Goal: Transaction & Acquisition: Download file/media

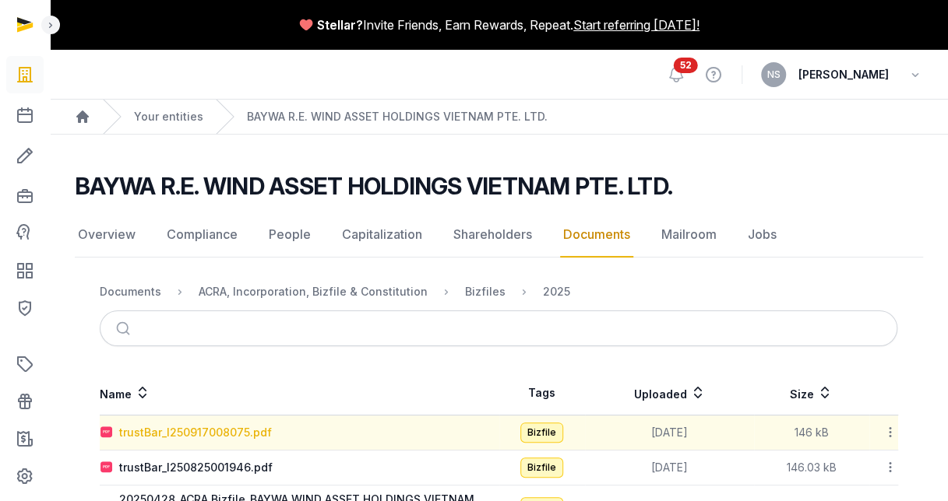
click at [230, 430] on div "trustBar_I250917008075.pdf" at bounding box center [195, 433] width 153 height 16
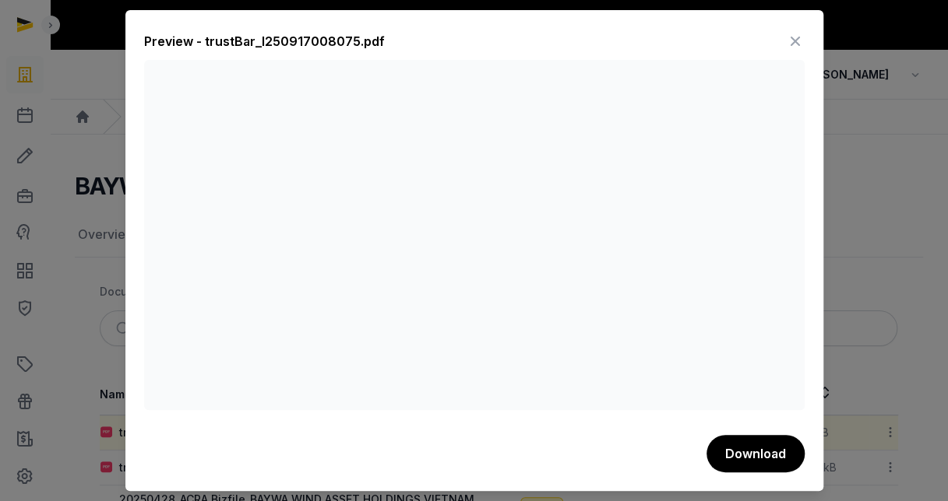
drag, startPoint x: 250, startPoint y: 403, endPoint x: 665, endPoint y: 50, distance: 545.2
click at [665, 50] on div "Preview - trustBar_I250917008075.pdf" at bounding box center [474, 44] width 660 height 31
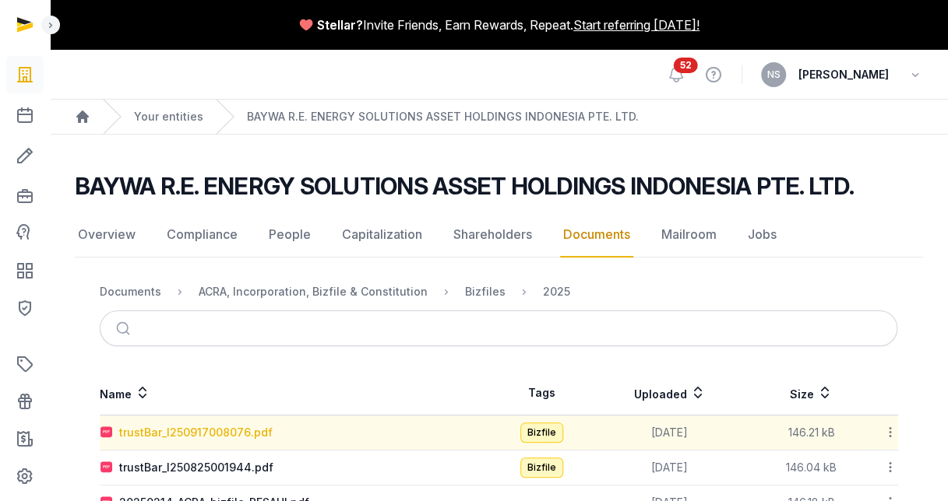
click at [251, 427] on div "trustBar_I250917008076.pdf" at bounding box center [195, 433] width 153 height 16
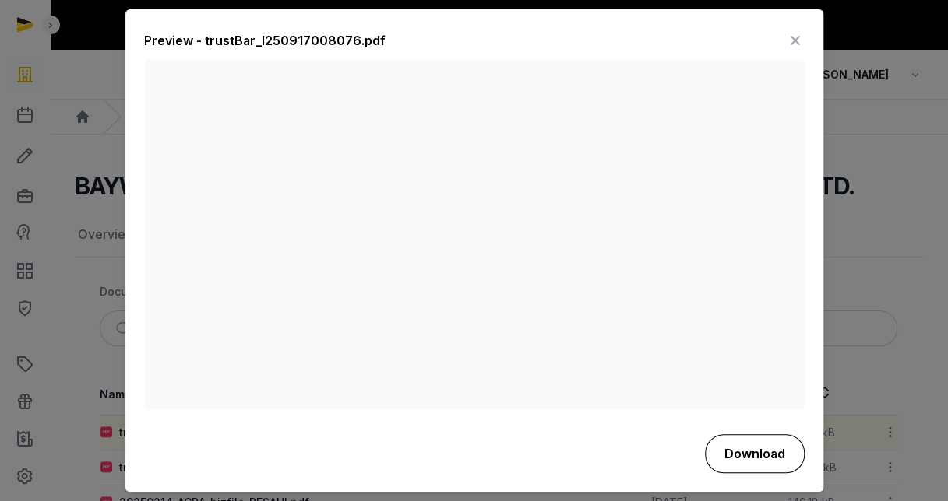
click at [734, 465] on button "Download" at bounding box center [755, 454] width 100 height 39
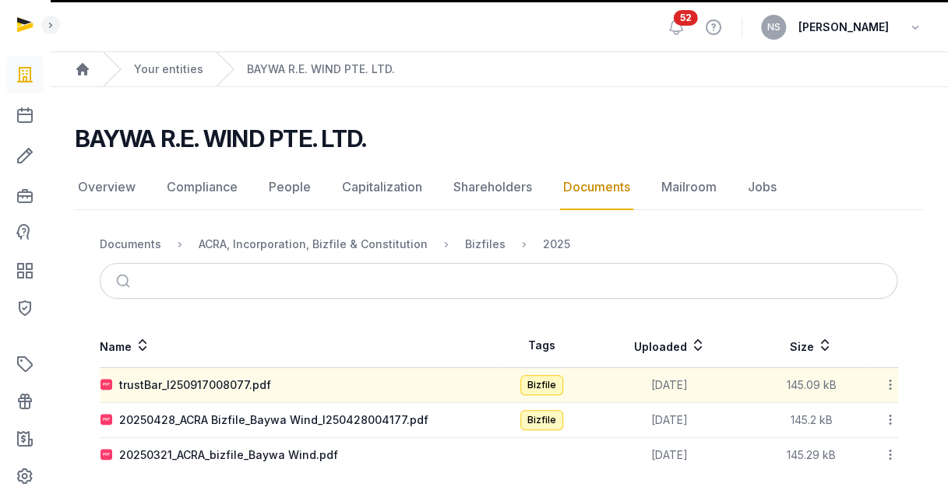
scroll to position [48, 0]
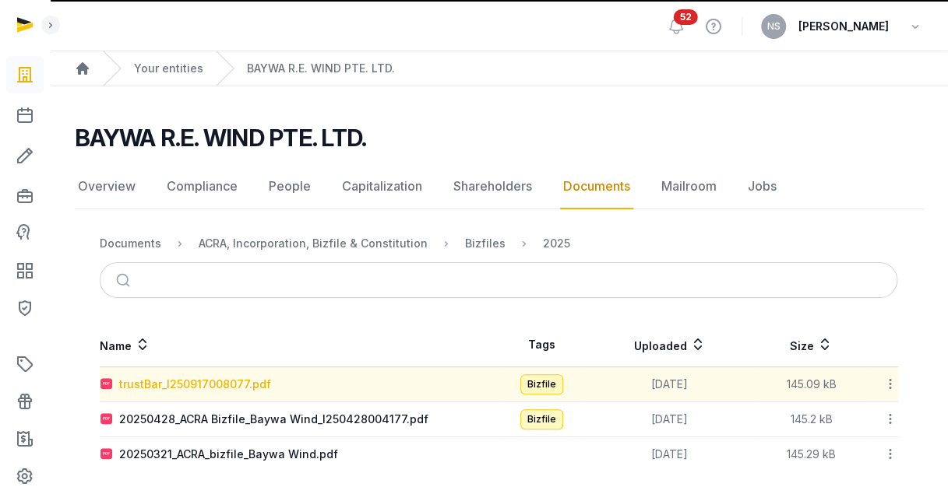
click at [254, 382] on div "trustBar_I250917008077.pdf" at bounding box center [195, 385] width 152 height 16
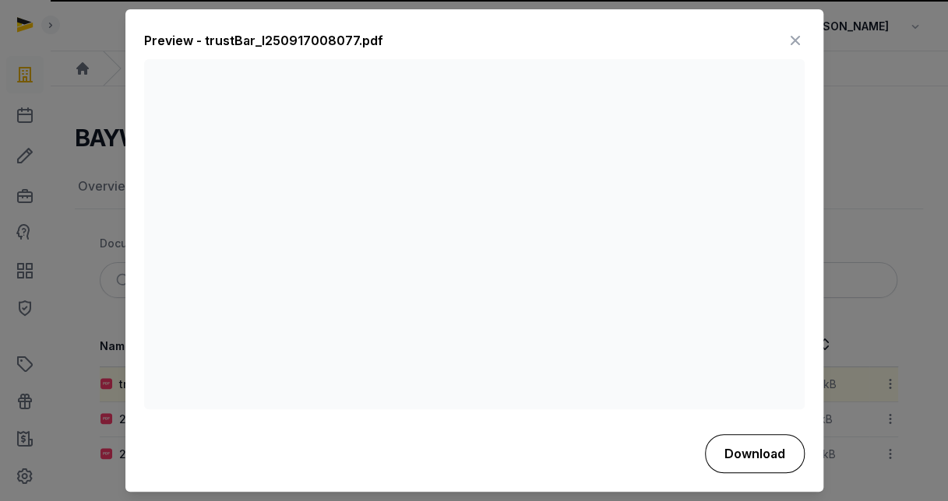
click at [751, 458] on button "Download" at bounding box center [755, 454] width 100 height 39
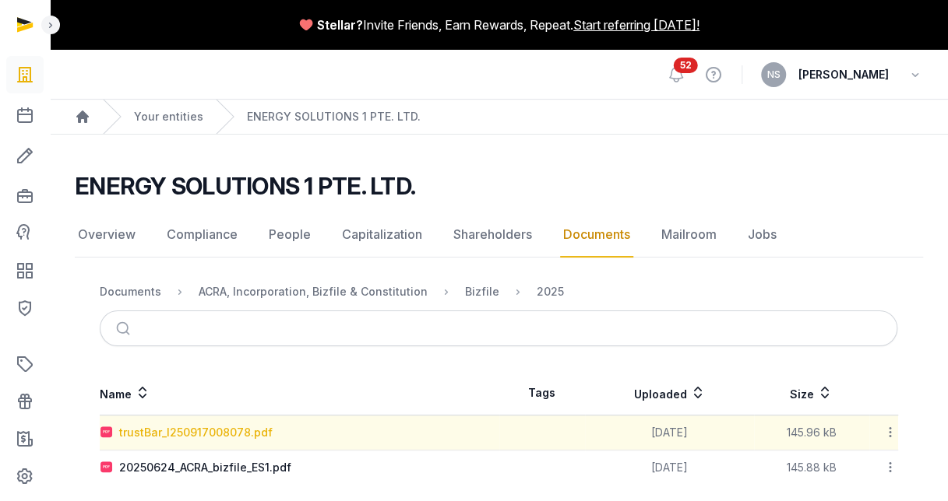
click at [256, 432] on div "trustBar_I250917008078.pdf" at bounding box center [195, 433] width 153 height 16
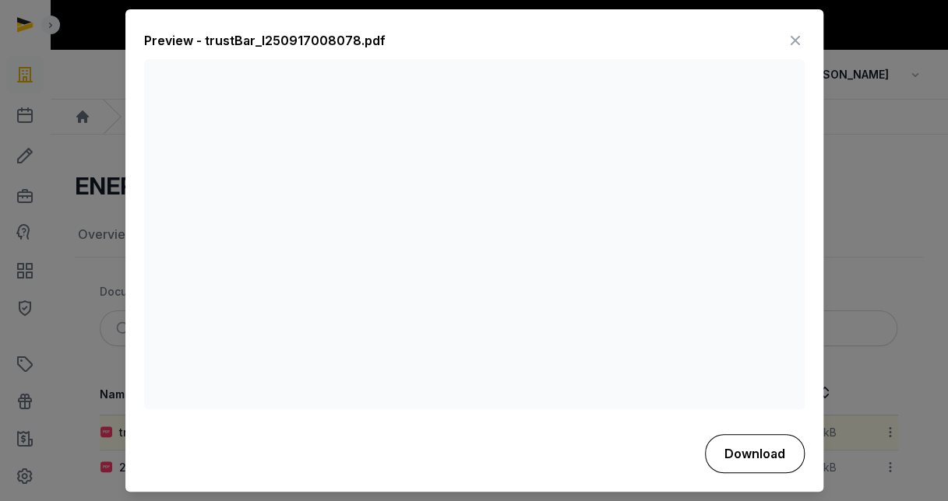
click at [752, 453] on button "Download" at bounding box center [755, 454] width 100 height 39
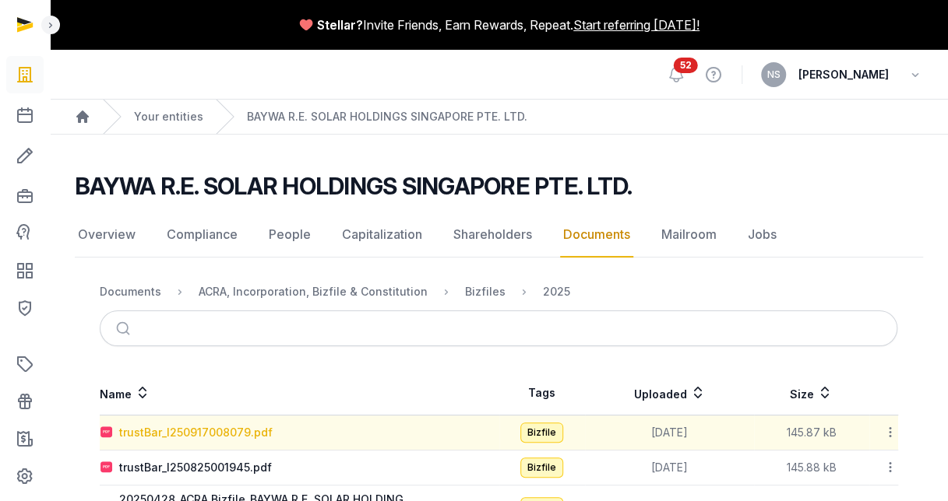
click at [192, 433] on div "trustBar_I250917008079.pdf" at bounding box center [195, 433] width 153 height 16
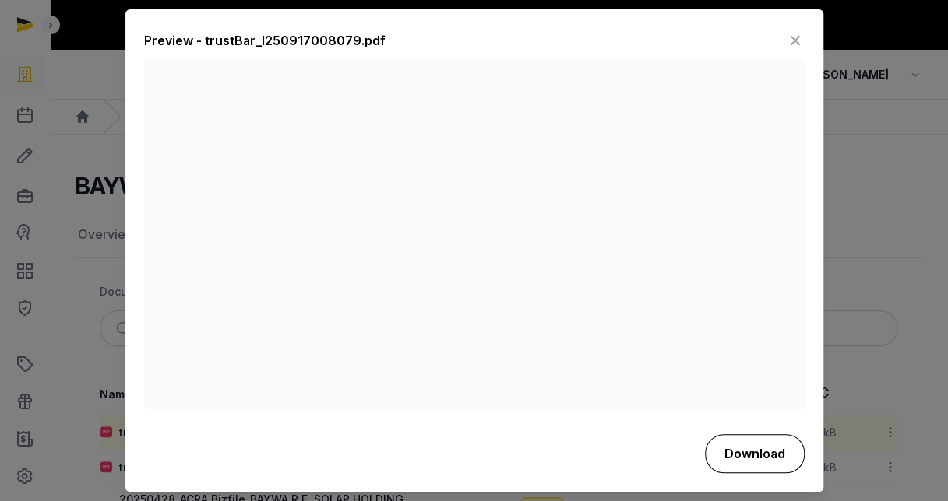
click at [772, 456] on button "Download" at bounding box center [755, 454] width 100 height 39
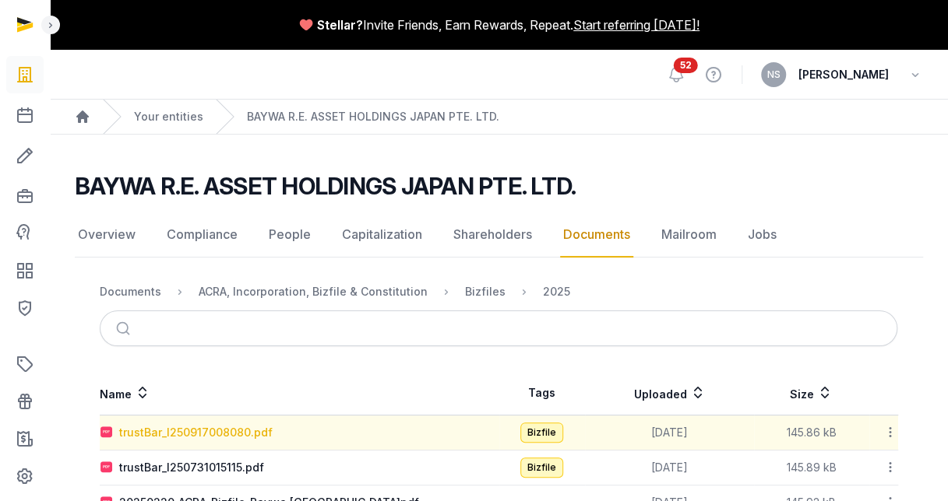
click at [200, 431] on div "trustBar_I250917008080.pdf" at bounding box center [195, 433] width 153 height 16
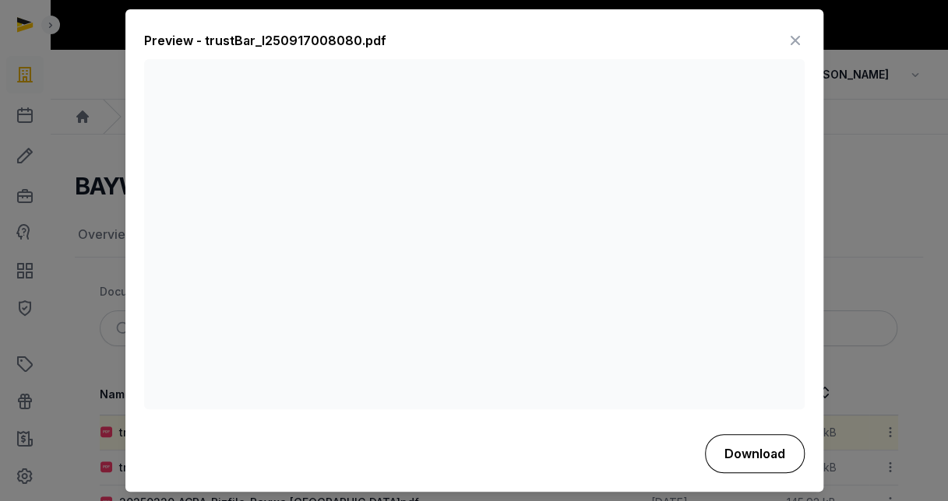
click at [737, 456] on button "Download" at bounding box center [755, 454] width 100 height 39
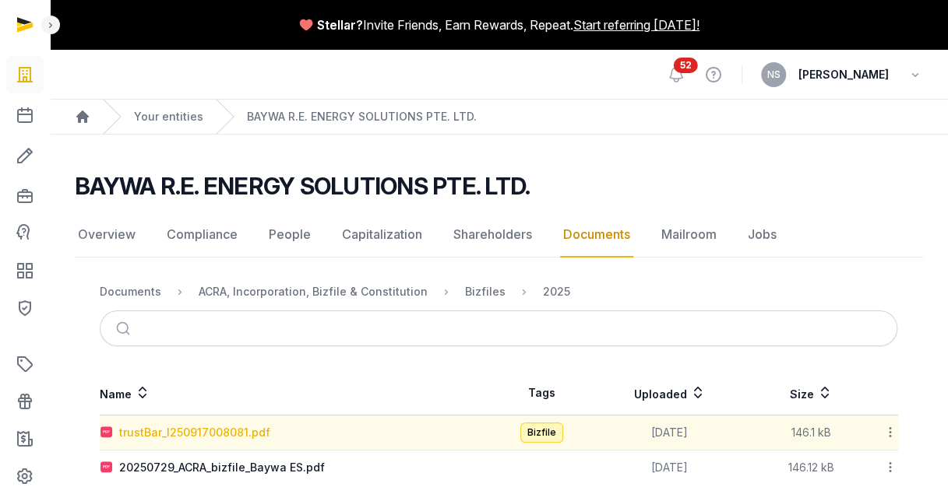
click at [253, 428] on div "trustBar_I250917008081.pdf" at bounding box center [194, 433] width 151 height 16
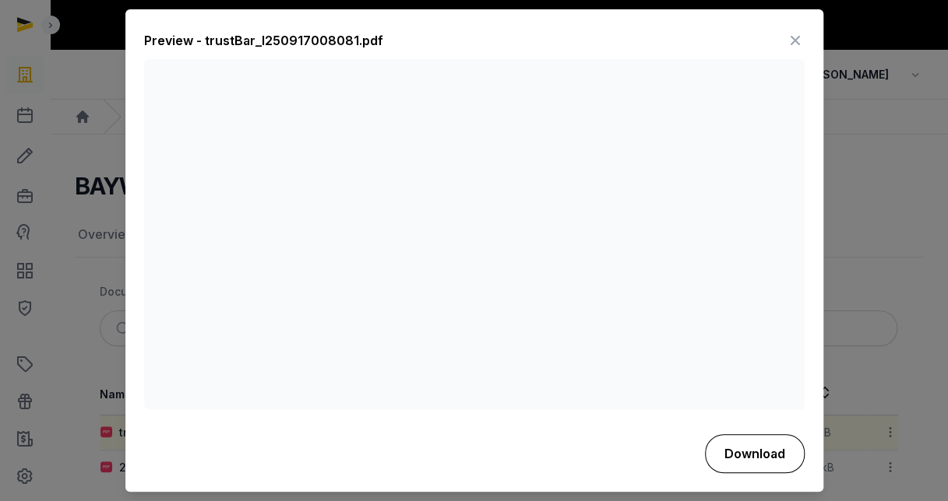
click at [757, 455] on button "Download" at bounding box center [755, 454] width 100 height 39
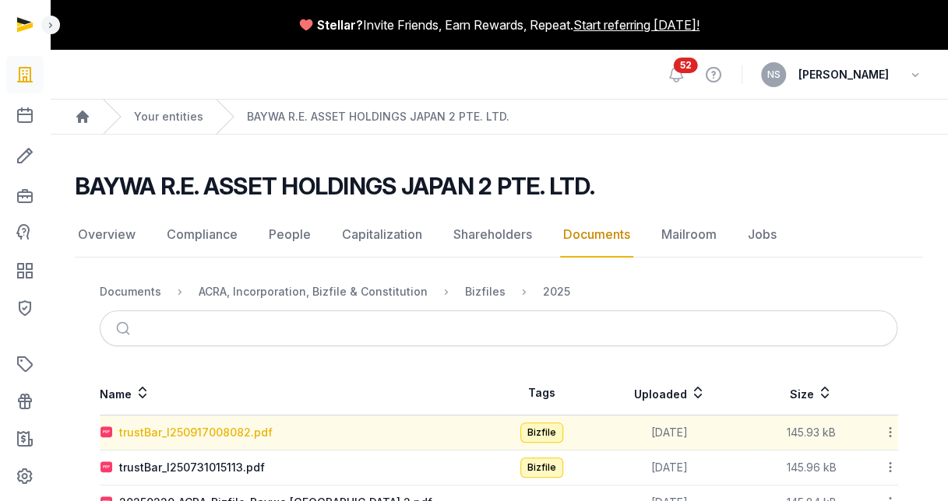
click at [197, 432] on div "trustBar_I250917008082.pdf" at bounding box center [195, 433] width 153 height 16
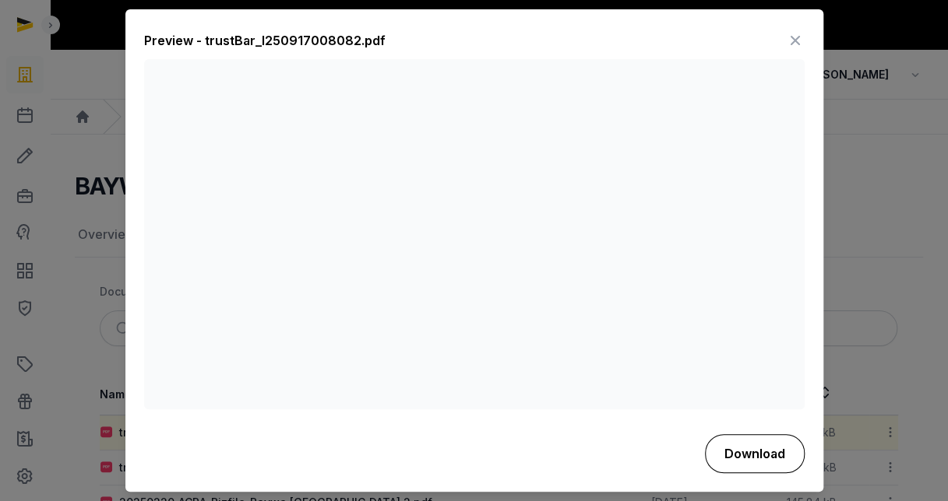
click at [723, 454] on button "Download" at bounding box center [755, 454] width 100 height 39
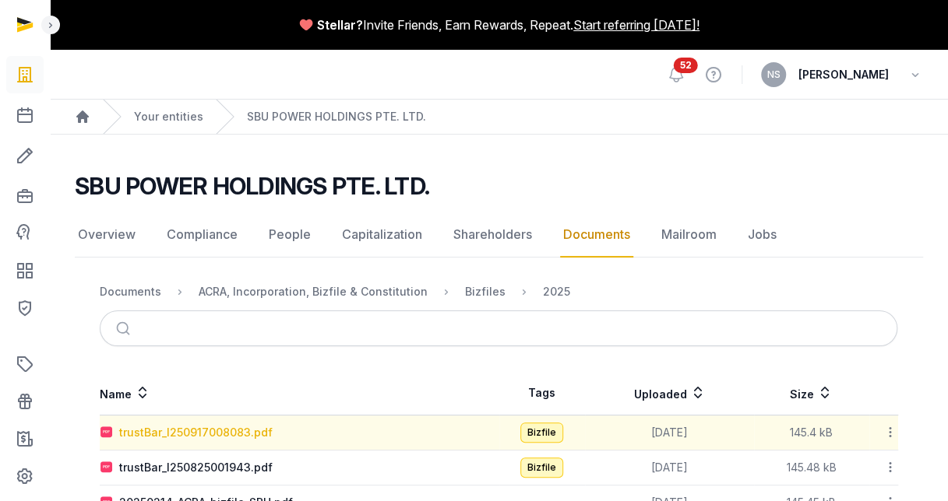
click at [203, 430] on div "trustBar_I250917008083.pdf" at bounding box center [195, 433] width 153 height 16
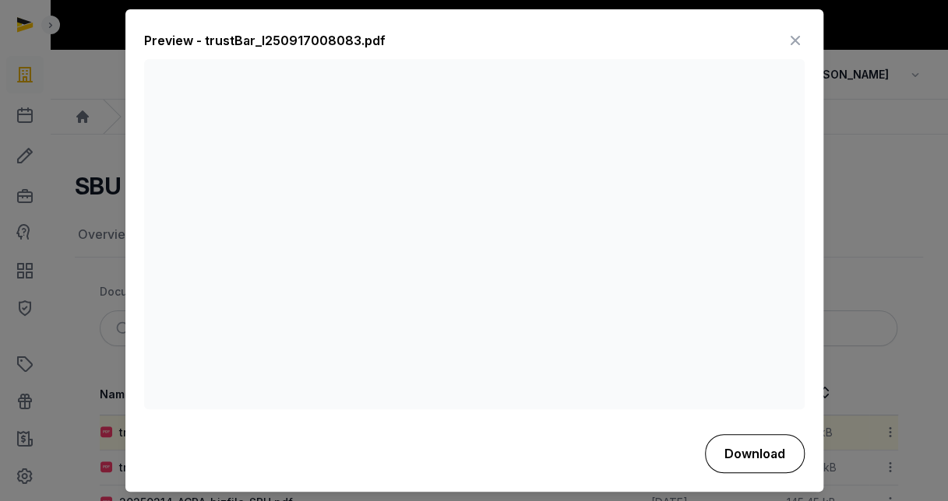
click at [749, 457] on button "Download" at bounding box center [755, 454] width 100 height 39
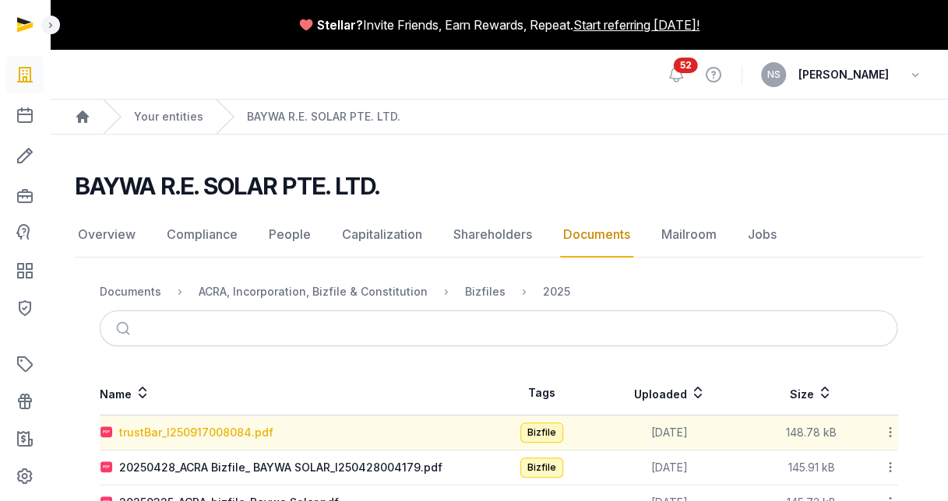
click at [208, 425] on div "trustBar_I250917008084.pdf" at bounding box center [196, 433] width 154 height 16
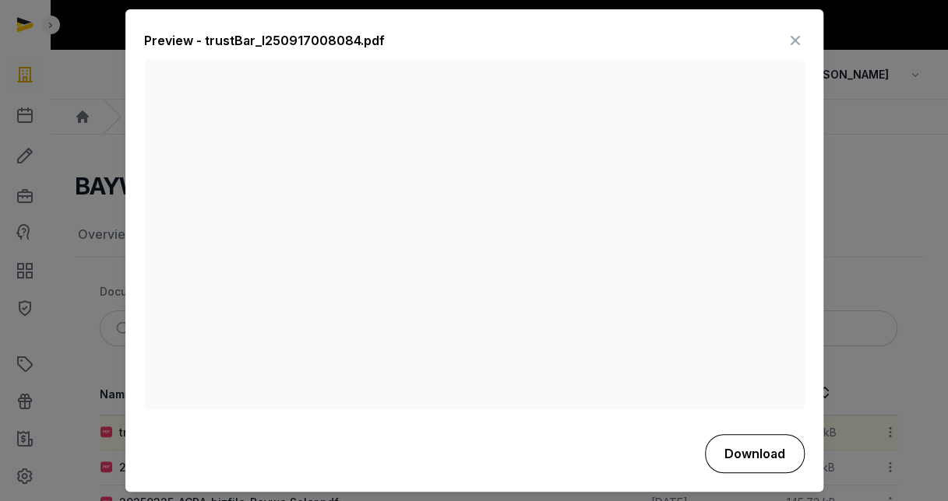
click at [769, 452] on button "Download" at bounding box center [755, 454] width 100 height 39
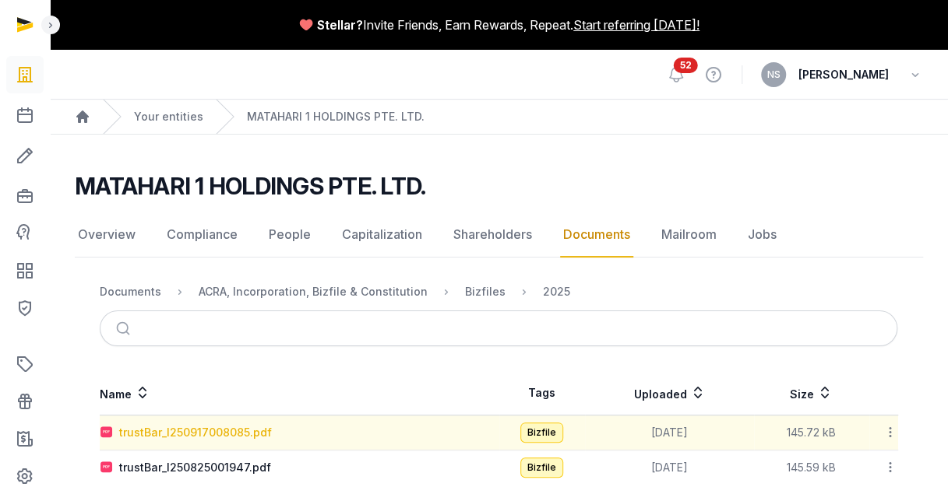
click at [185, 429] on div "trustBar_I250917008085.pdf" at bounding box center [195, 433] width 153 height 16
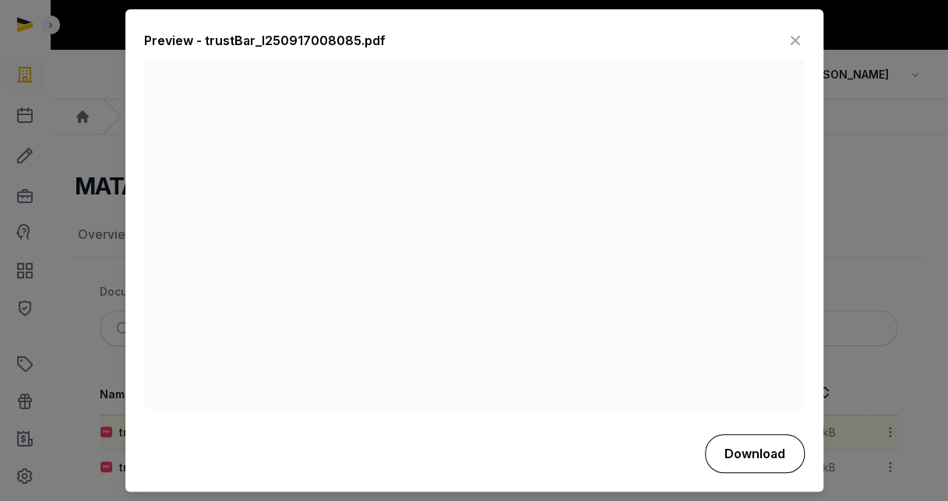
click at [748, 456] on button "Download" at bounding box center [755, 454] width 100 height 39
